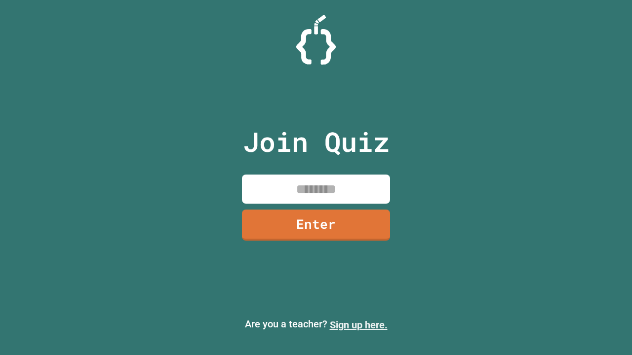
click at [358, 325] on link "Sign up here." at bounding box center [359, 325] width 58 height 12
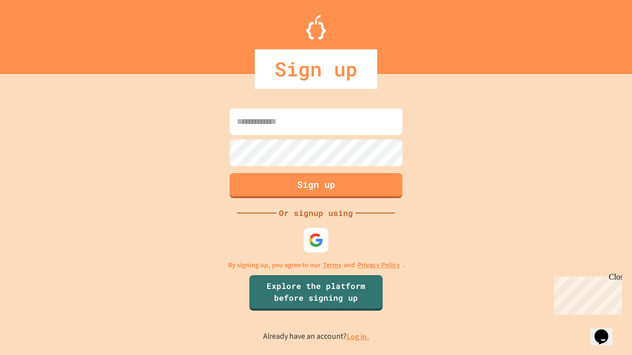
click at [358, 337] on link "Log in." at bounding box center [358, 337] width 23 height 10
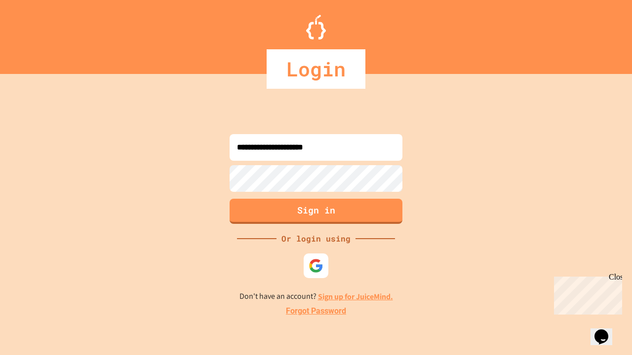
type input "**********"
